Goal: Use online tool/utility

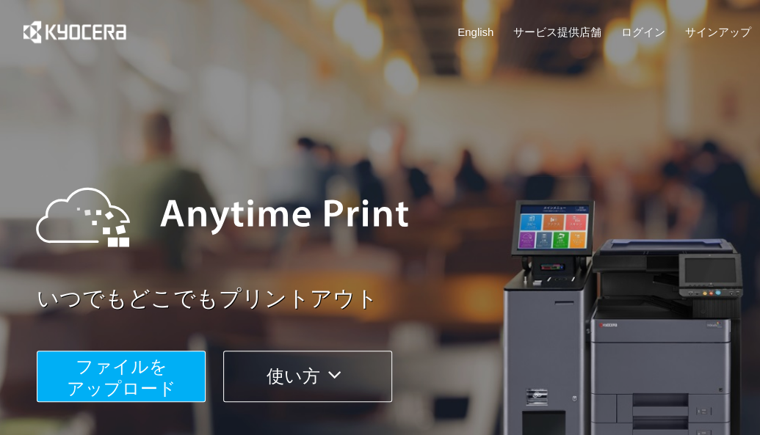
click at [146, 377] on span "ファイルを ​​アップロード" at bounding box center [121, 378] width 109 height 42
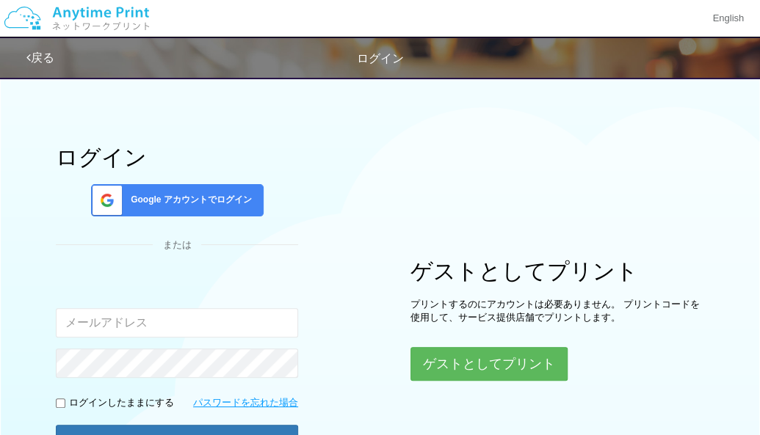
scroll to position [147, 0]
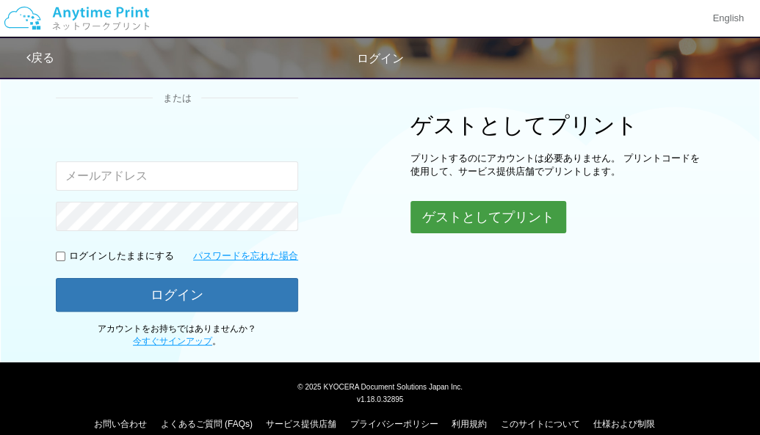
click at [468, 214] on button "ゲストとしてプリント" at bounding box center [488, 217] width 156 height 32
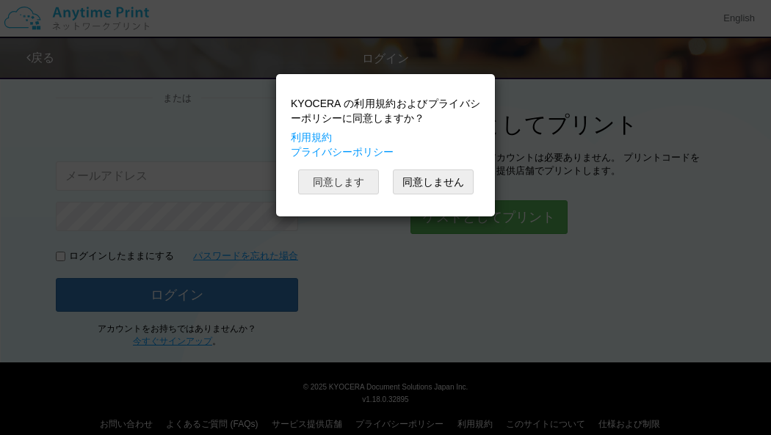
click at [335, 180] on button "同意します" at bounding box center [338, 182] width 81 height 25
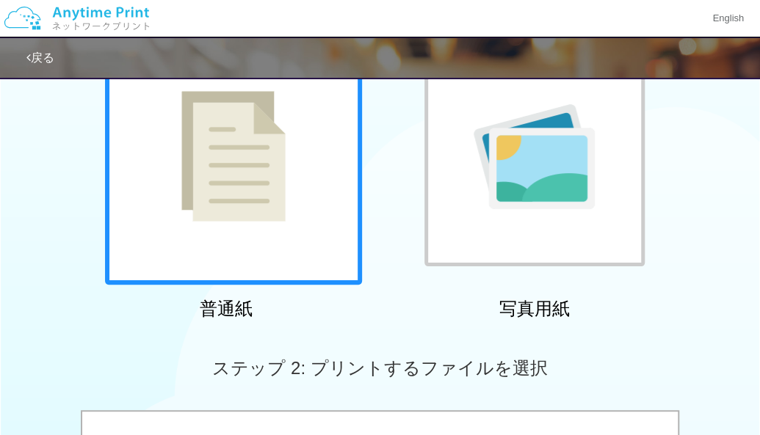
click at [271, 260] on div at bounding box center [233, 156] width 257 height 257
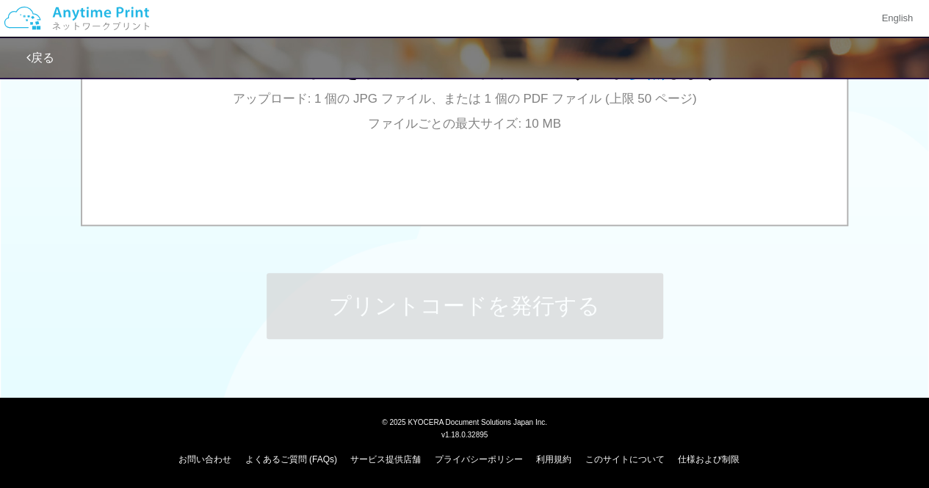
scroll to position [481, 0]
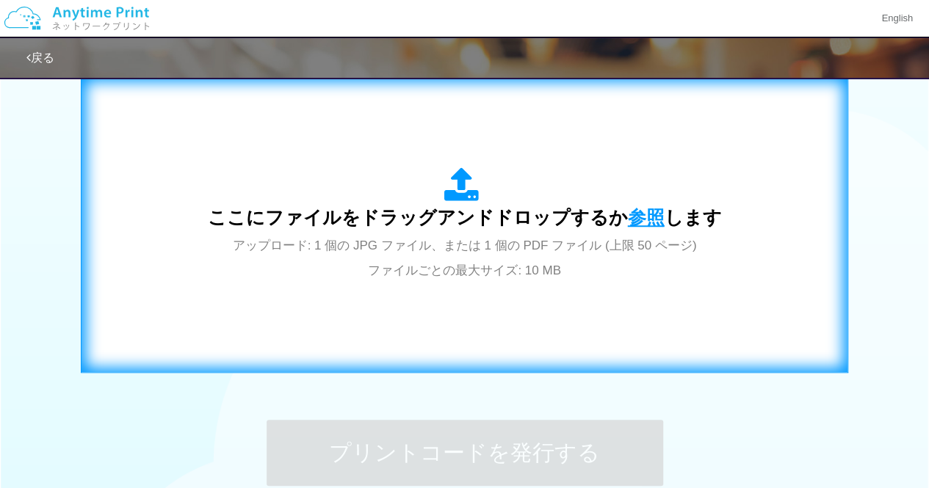
click at [646, 220] on span "参照" at bounding box center [646, 217] width 37 height 21
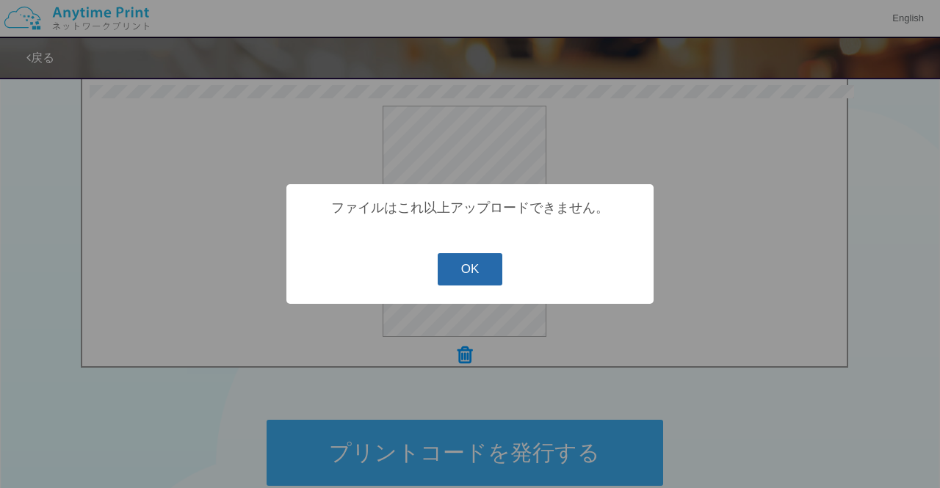
click at [485, 281] on button "OK" at bounding box center [470, 269] width 65 height 32
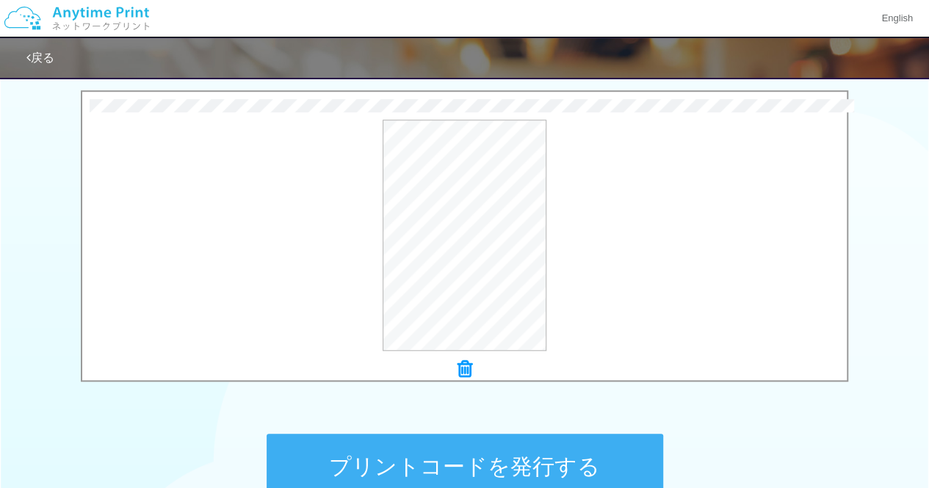
scroll to position [408, 0]
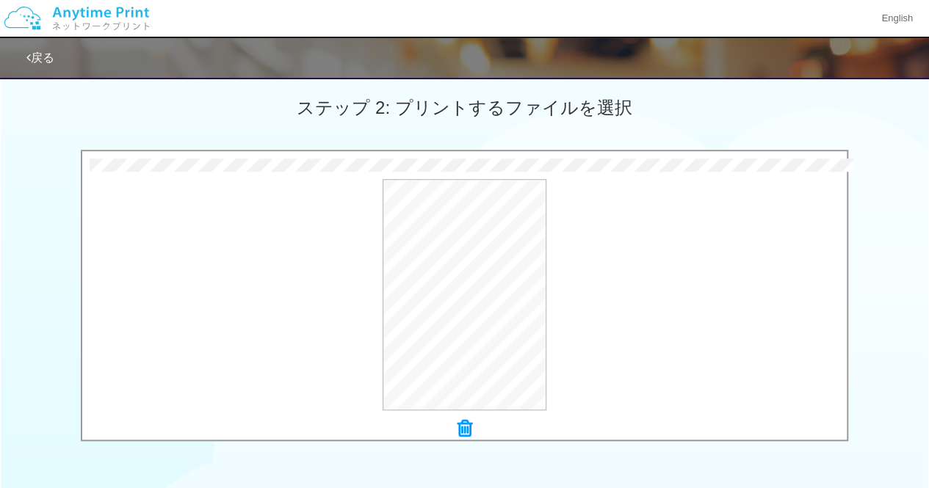
click at [460, 422] on icon at bounding box center [464, 428] width 15 height 19
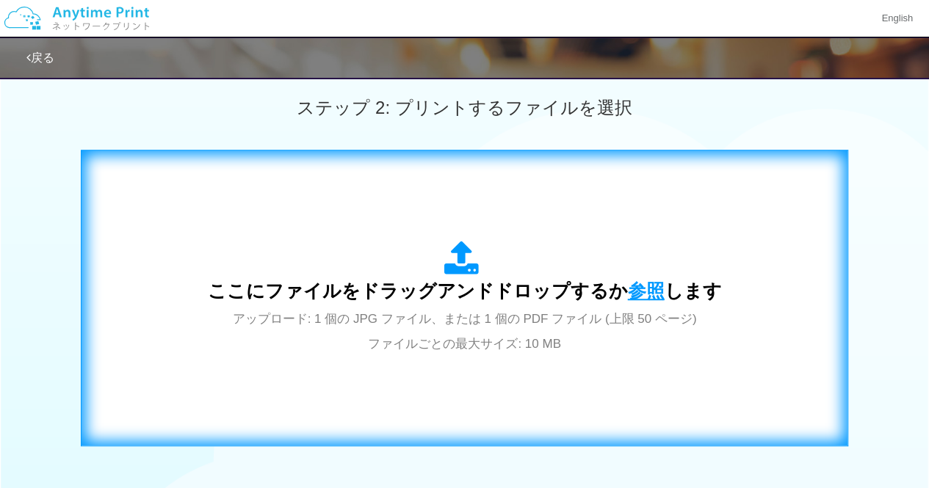
click at [645, 283] on span "参照" at bounding box center [646, 291] width 37 height 21
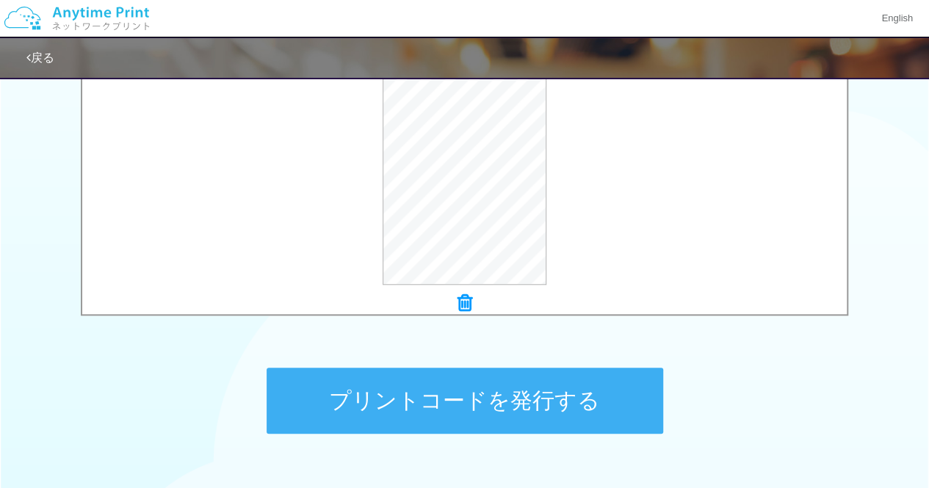
scroll to position [628, 0]
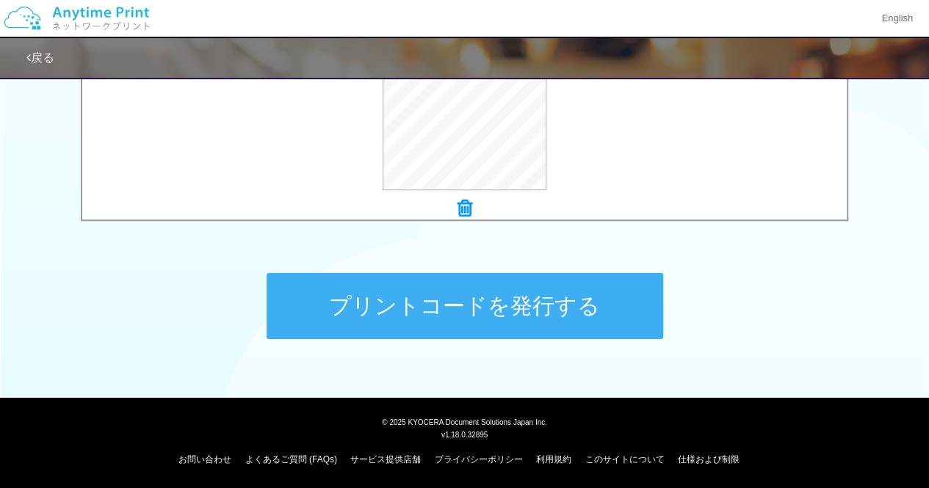
click at [566, 318] on button "プリントコードを発行する" at bounding box center [465, 306] width 397 height 66
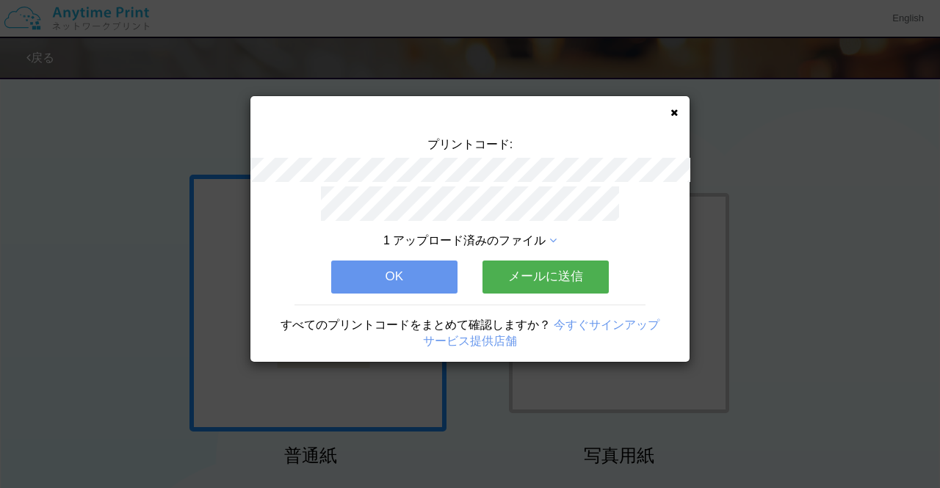
click at [420, 278] on button "OK" at bounding box center [394, 277] width 126 height 32
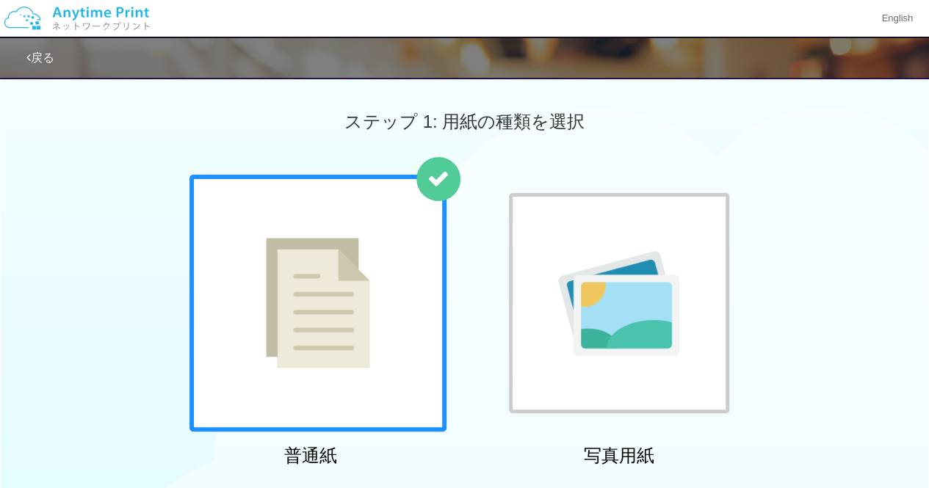
click at [400, 299] on div at bounding box center [317, 303] width 257 height 257
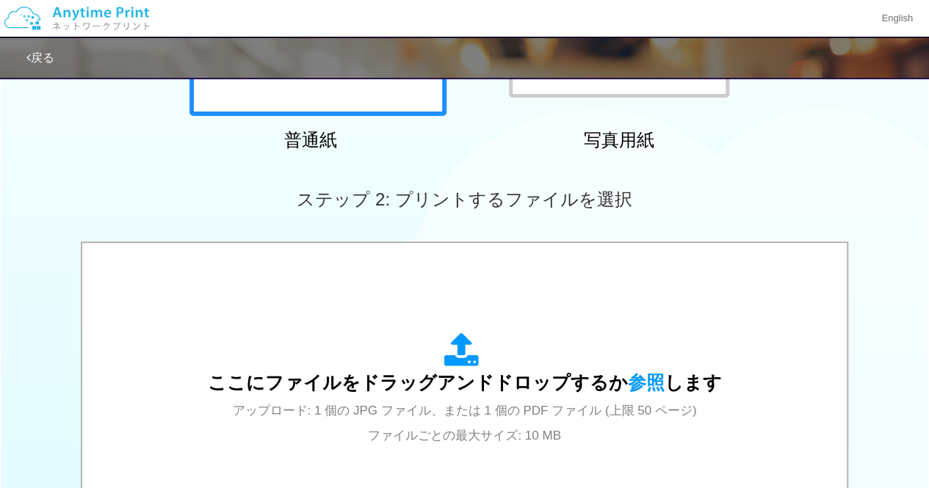
scroll to position [367, 0]
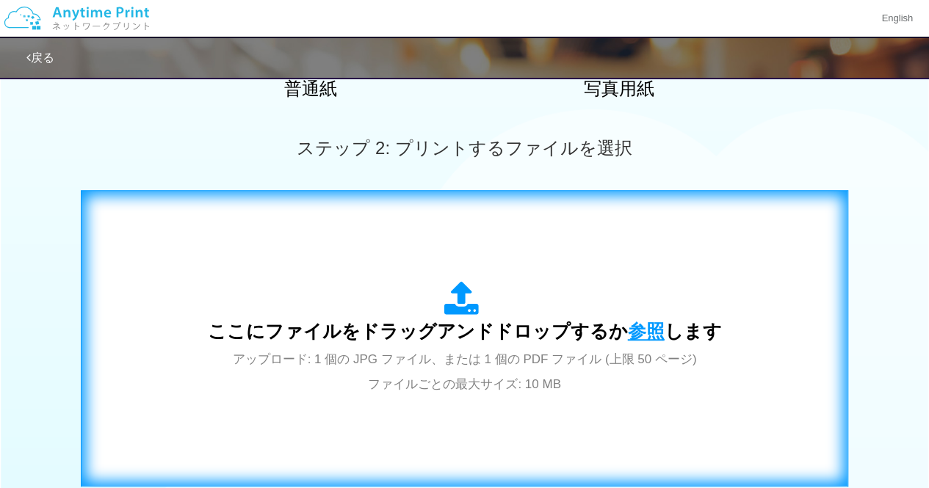
click at [640, 333] on span "参照" at bounding box center [646, 331] width 37 height 21
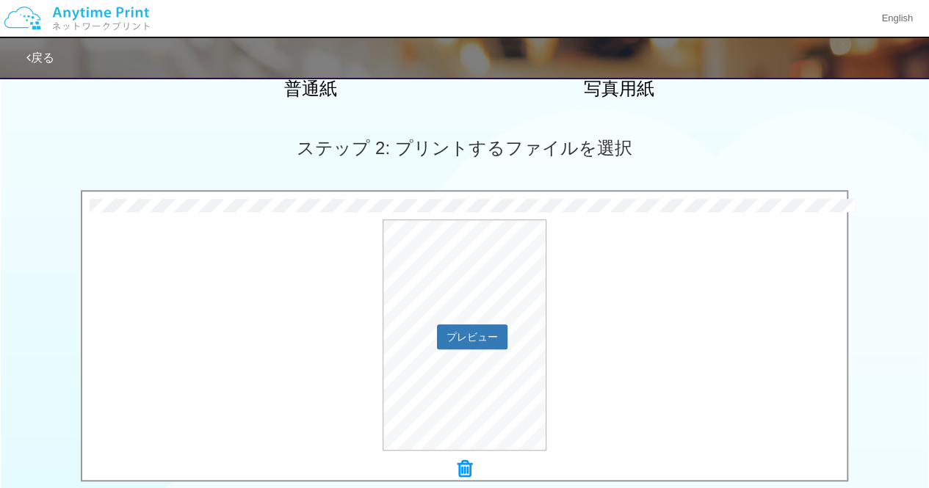
scroll to position [587, 0]
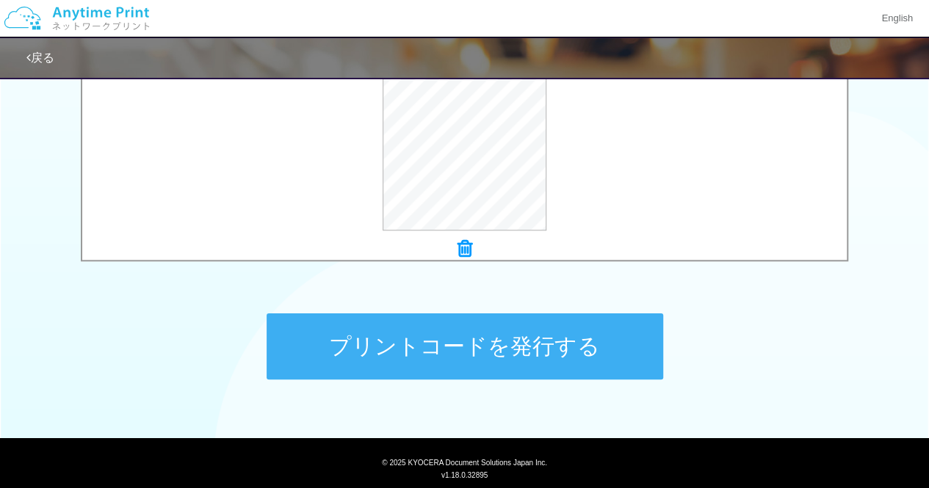
click at [560, 368] on button "プリントコードを発行する" at bounding box center [465, 347] width 397 height 66
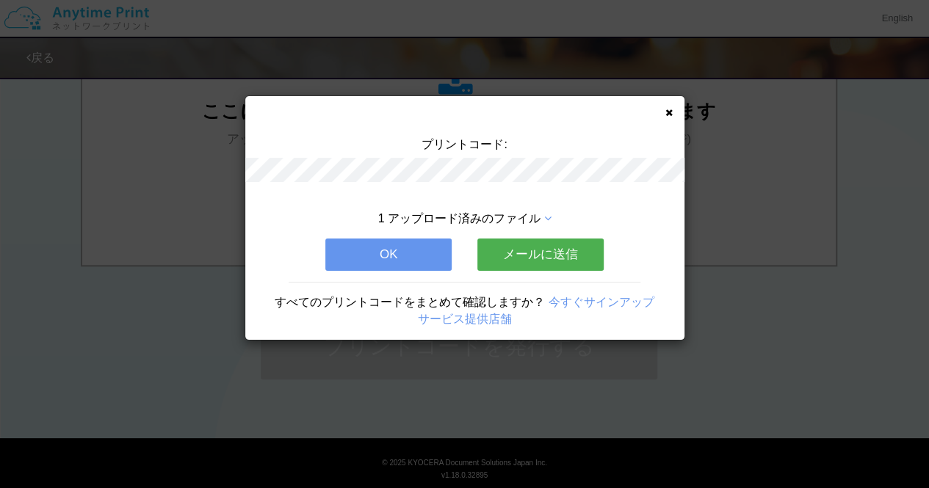
scroll to position [0, 0]
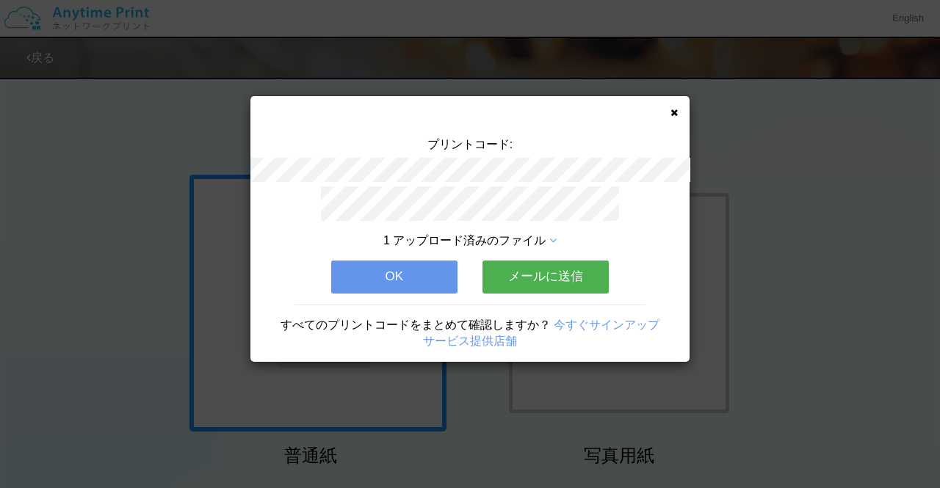
click at [673, 115] on icon at bounding box center [673, 113] width 7 height 10
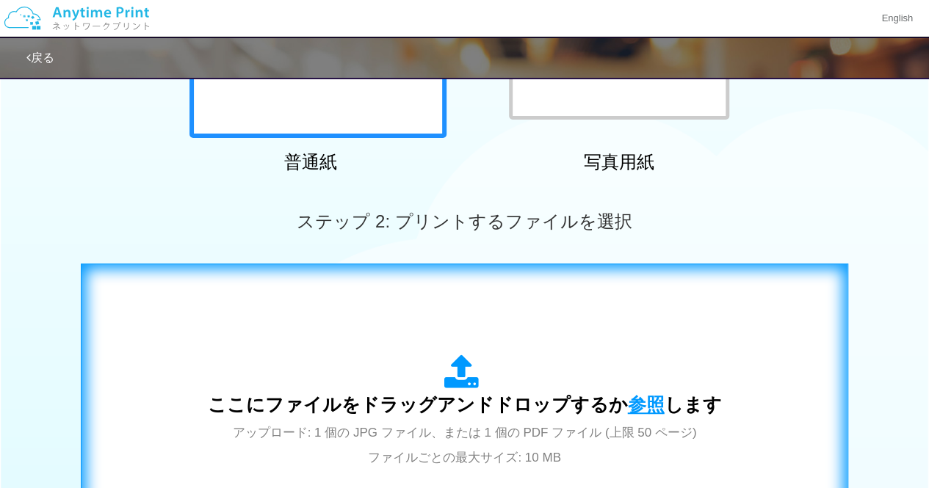
scroll to position [514, 0]
